Goal: Navigation & Orientation: Find specific page/section

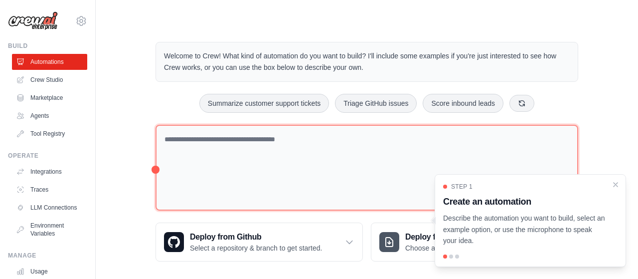
scroll to position [5, 0]
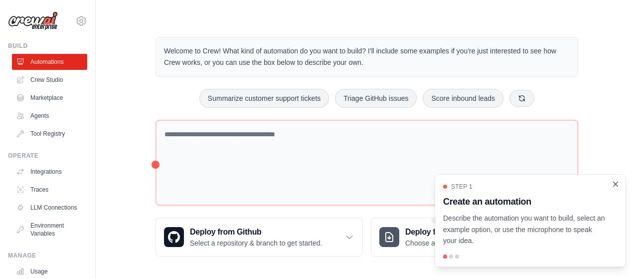
click at [616, 183] on icon "Close walkthrough" at bounding box center [615, 184] width 9 height 9
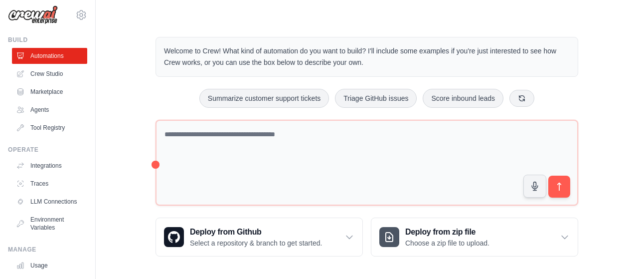
scroll to position [0, 0]
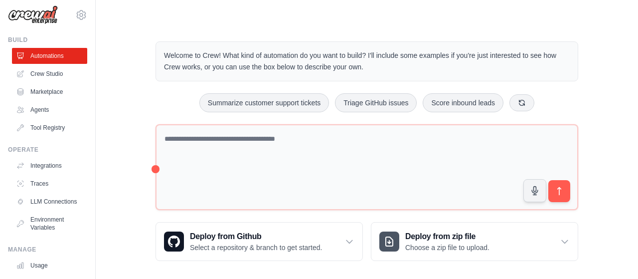
click at [303, 58] on p "Welcome to Crew! What kind of automation do you want to build? I'll include som…" at bounding box center [367, 61] width 406 height 23
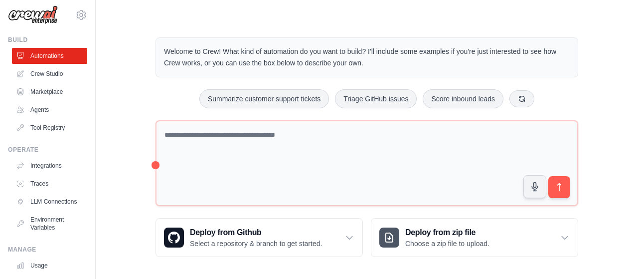
scroll to position [5, 0]
click at [38, 106] on link "Agents" at bounding box center [50, 110] width 75 height 16
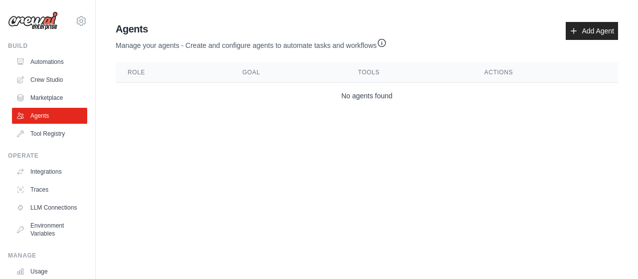
click at [332, 144] on body "[PERSON_NAME][EMAIL_ADDRESS][DOMAIN_NAME] Settings Build Automations Crew Studio" at bounding box center [319, 139] width 638 height 279
click at [45, 80] on link "Crew Studio" at bounding box center [50, 80] width 75 height 16
